Goal: Information Seeking & Learning: Find specific fact

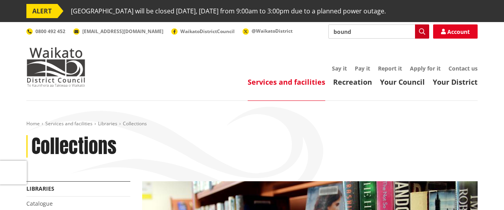
type input "bound"
click at [420, 32] on icon "button" at bounding box center [422, 31] width 6 height 6
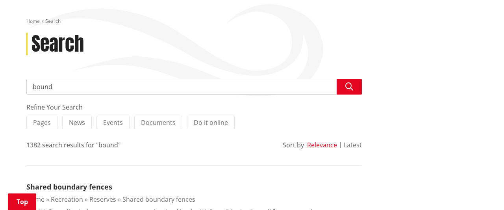
scroll to position [82, 0]
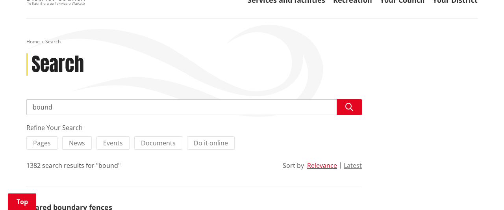
click at [57, 108] on input "bound" at bounding box center [193, 107] width 335 height 16
type input "b"
type input "maggie ballard"
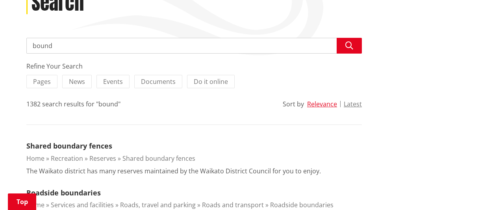
scroll to position [164, 0]
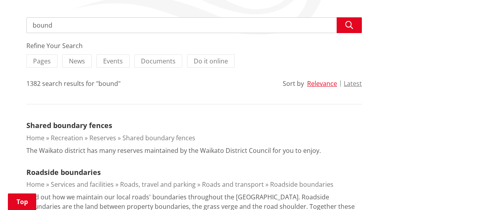
click at [61, 25] on input "bound" at bounding box center [193, 25] width 335 height 16
type input "b"
type input "saving [PERSON_NAME]"
click at [347, 28] on icon "button" at bounding box center [349, 25] width 8 height 8
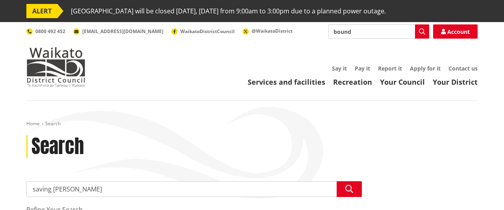
scroll to position [164, 0]
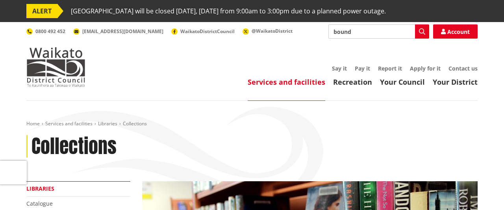
click at [45, 187] on link "Libraries" at bounding box center [40, 188] width 28 height 7
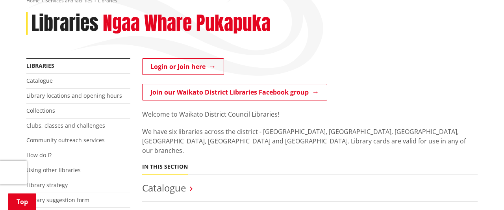
scroll to position [143, 0]
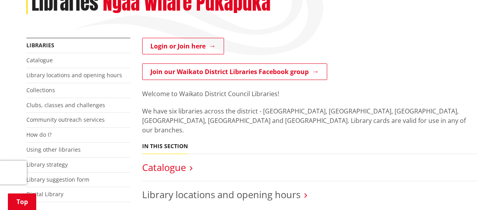
click at [161, 161] on link "Catalogue" at bounding box center [164, 167] width 44 height 13
